Goal: Task Accomplishment & Management: Manage account settings

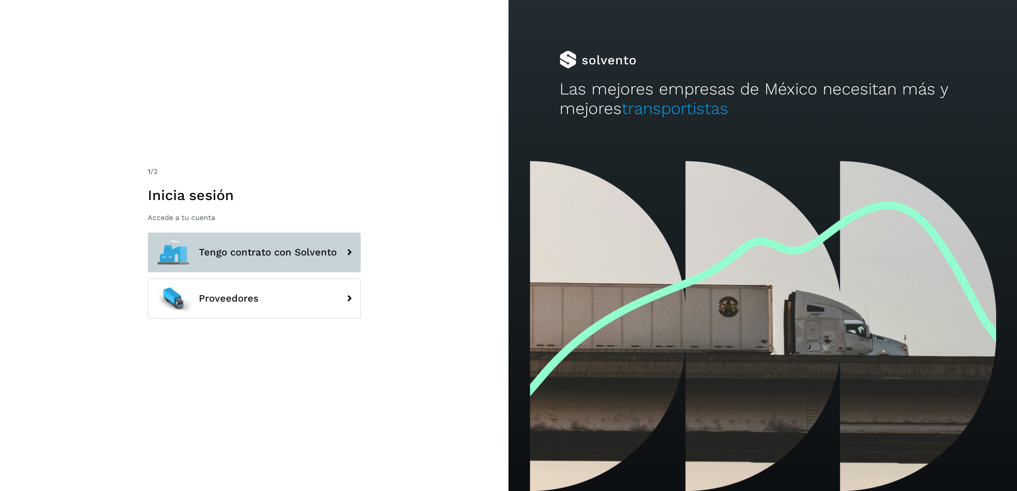
click at [260, 242] on button "Tengo contrato con Solvento" at bounding box center [254, 252] width 213 height 40
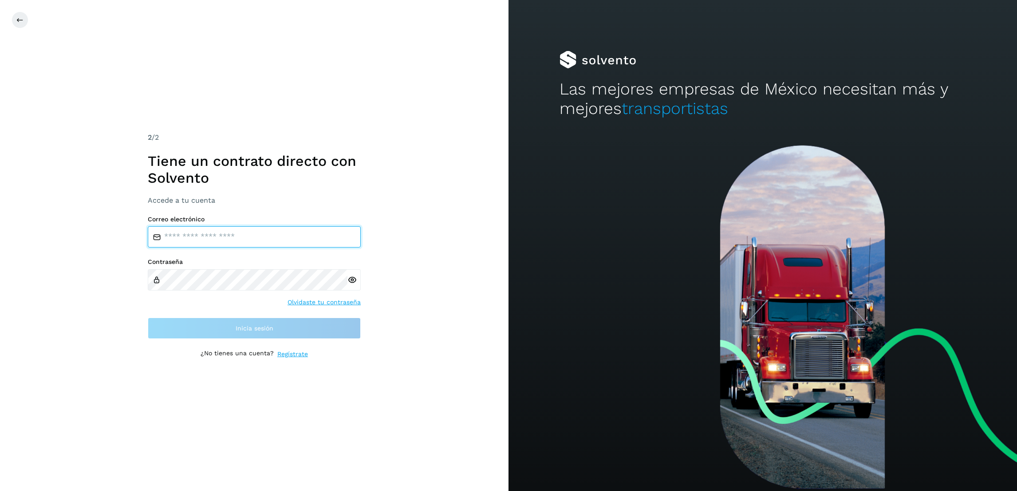
type input "**********"
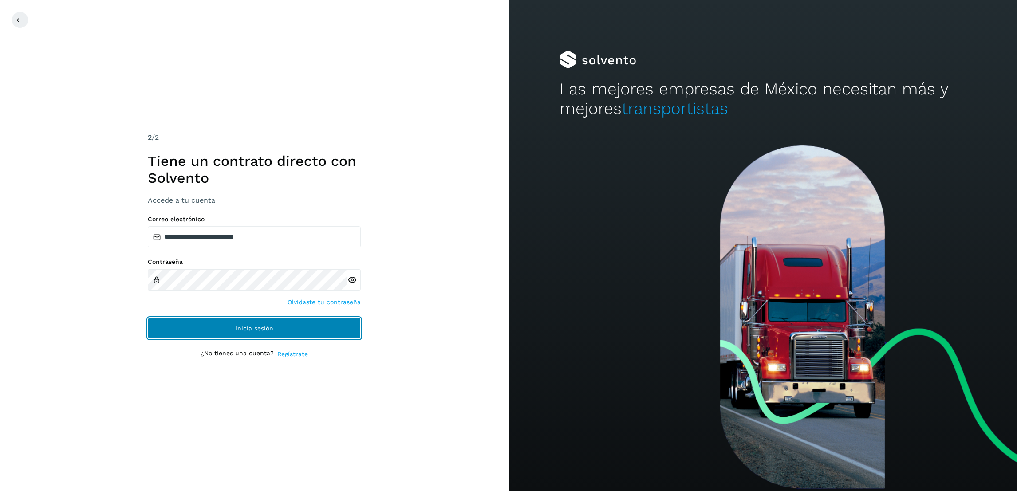
click at [239, 328] on span "Inicia sesión" at bounding box center [255, 328] width 38 height 6
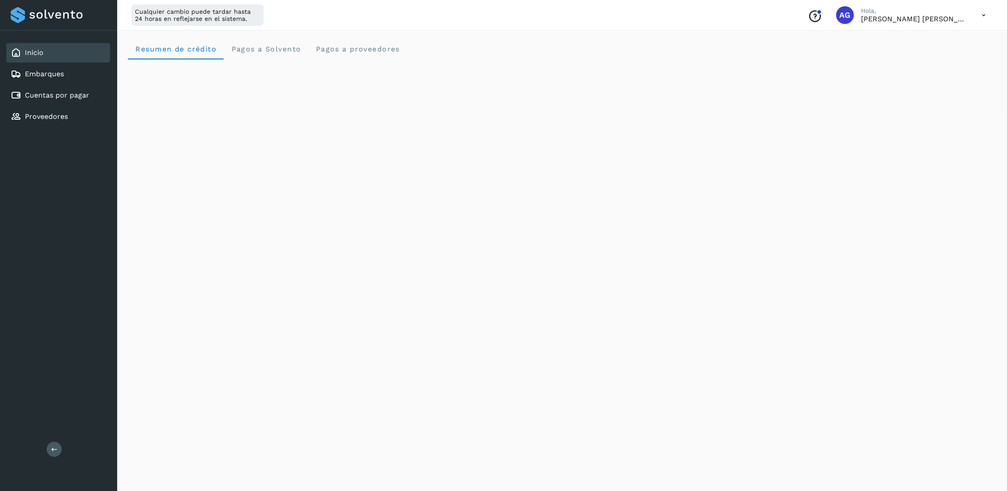
scroll to position [67, 0]
drag, startPoint x: 923, startPoint y: 111, endPoint x: 912, endPoint y: 106, distance: 11.5
click at [923, 111] on div "Initializing..." at bounding box center [562, 387] width 868 height 788
